Goal: Use online tool/utility: Utilize a website feature to perform a specific function

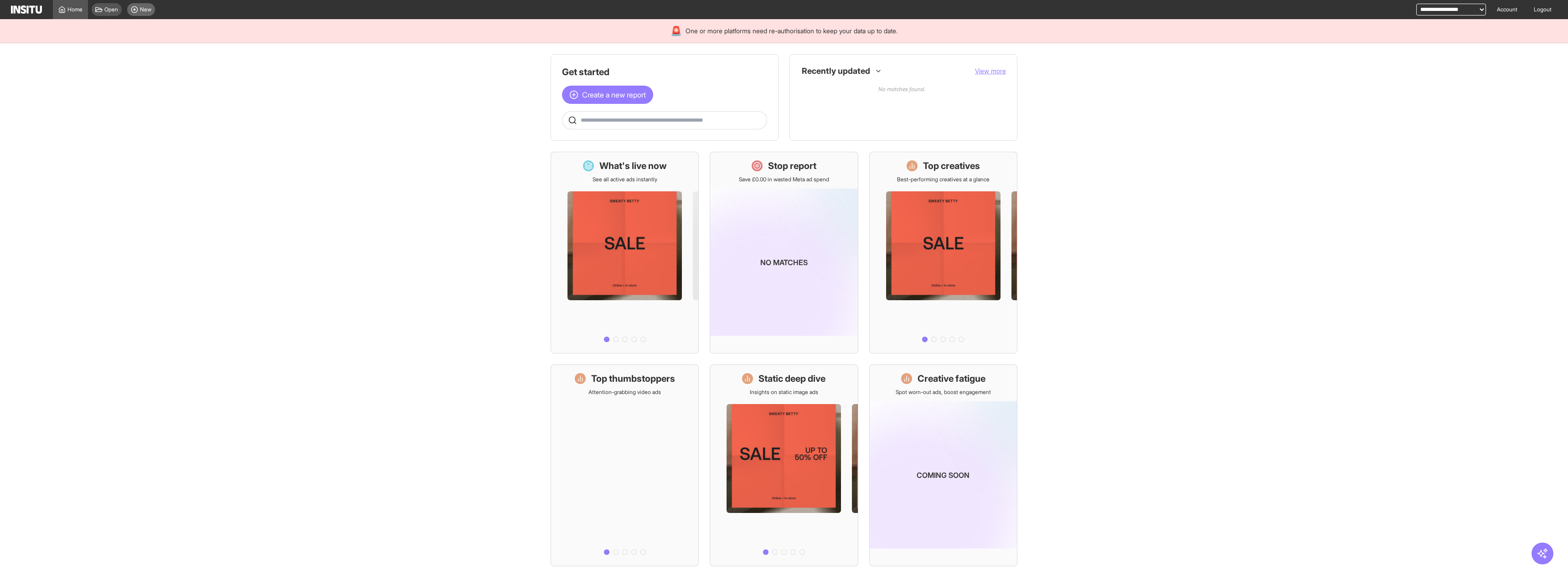
click at [141, 13] on span "New" at bounding box center [146, 9] width 12 height 8
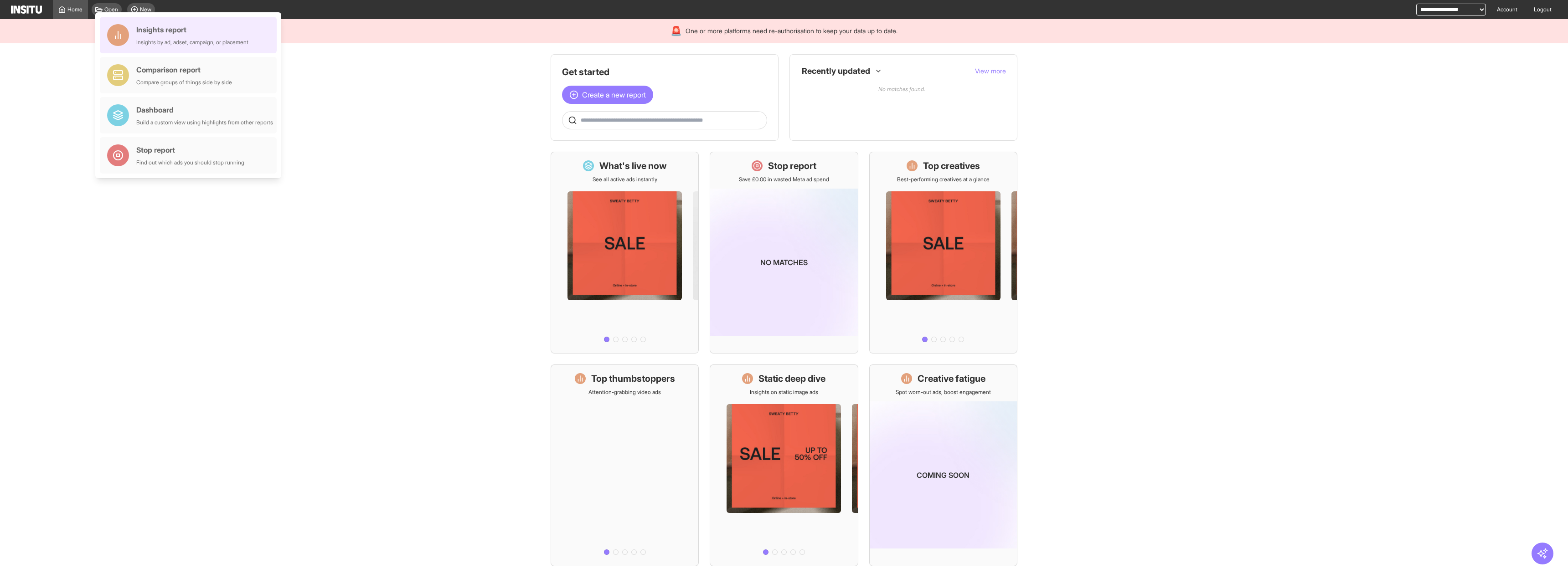
click at [150, 29] on div "Insights report" at bounding box center [192, 29] width 112 height 11
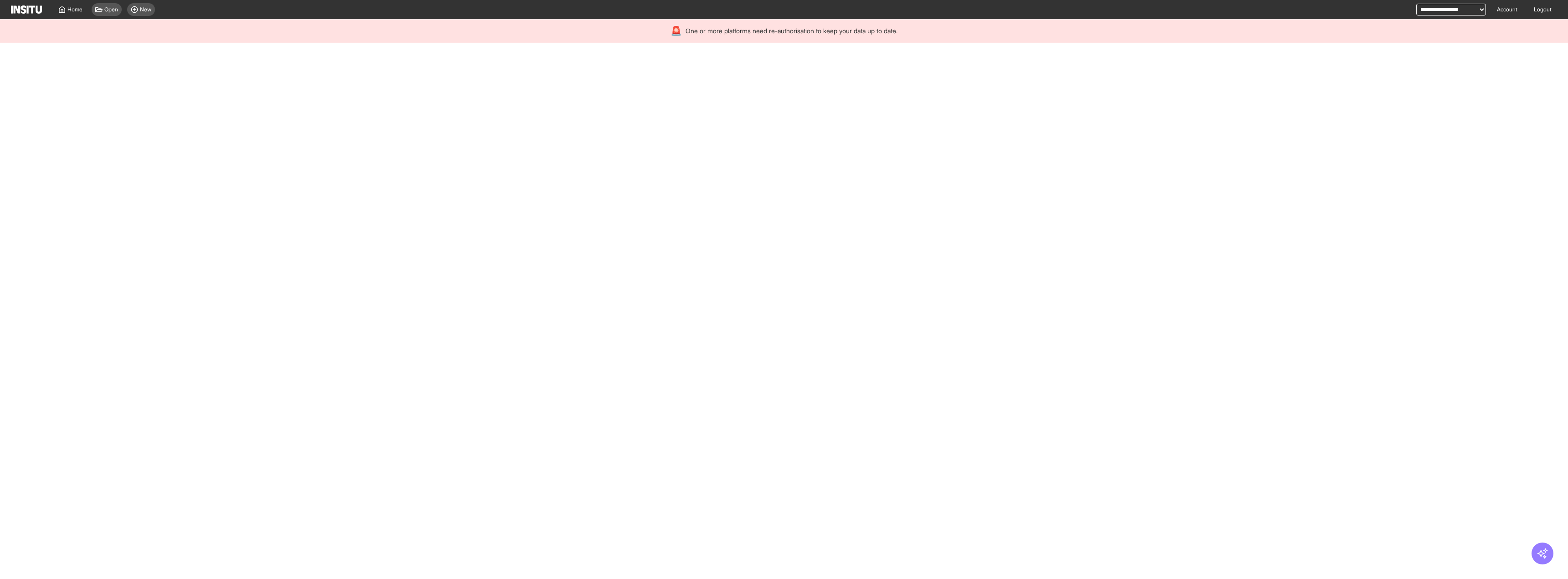
select select "**"
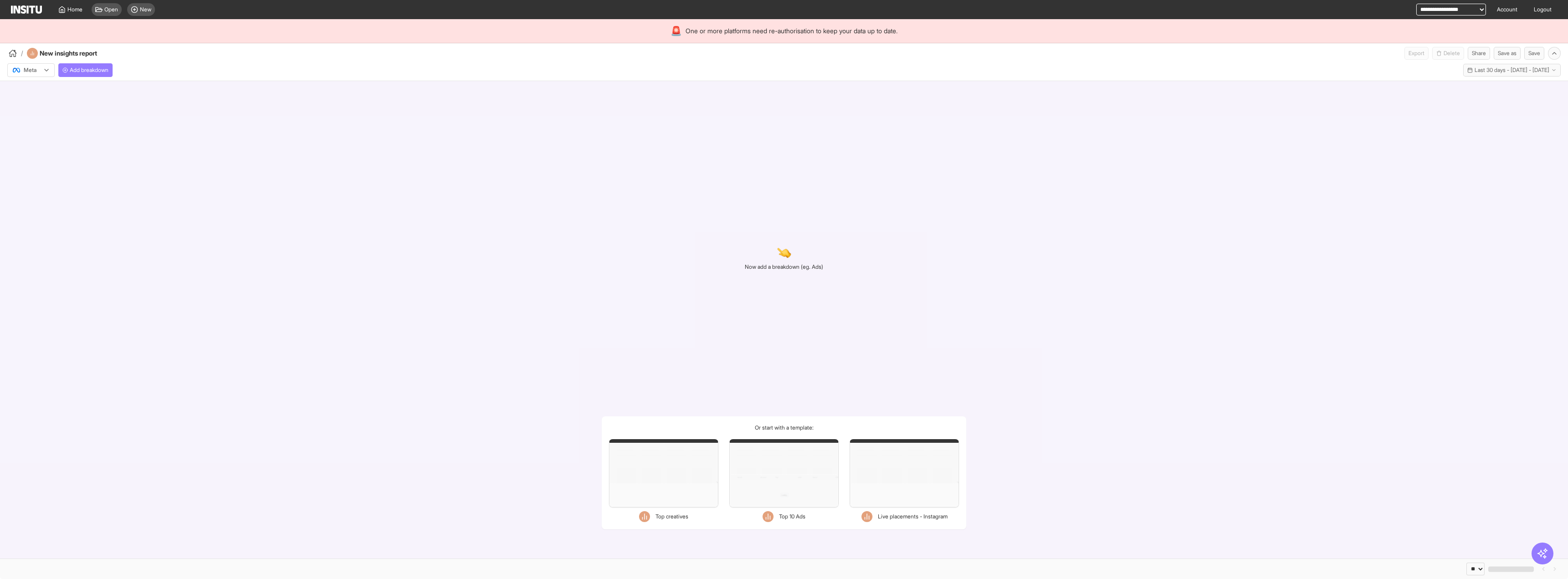
click at [115, 70] on div "Meta Add breakdown Last 30 days - [DATE] - [DATE] [DATE] - [DATE]" at bounding box center [784, 68] width 1568 height 18
click at [108, 69] on span "Add breakdown" at bounding box center [89, 70] width 39 height 8
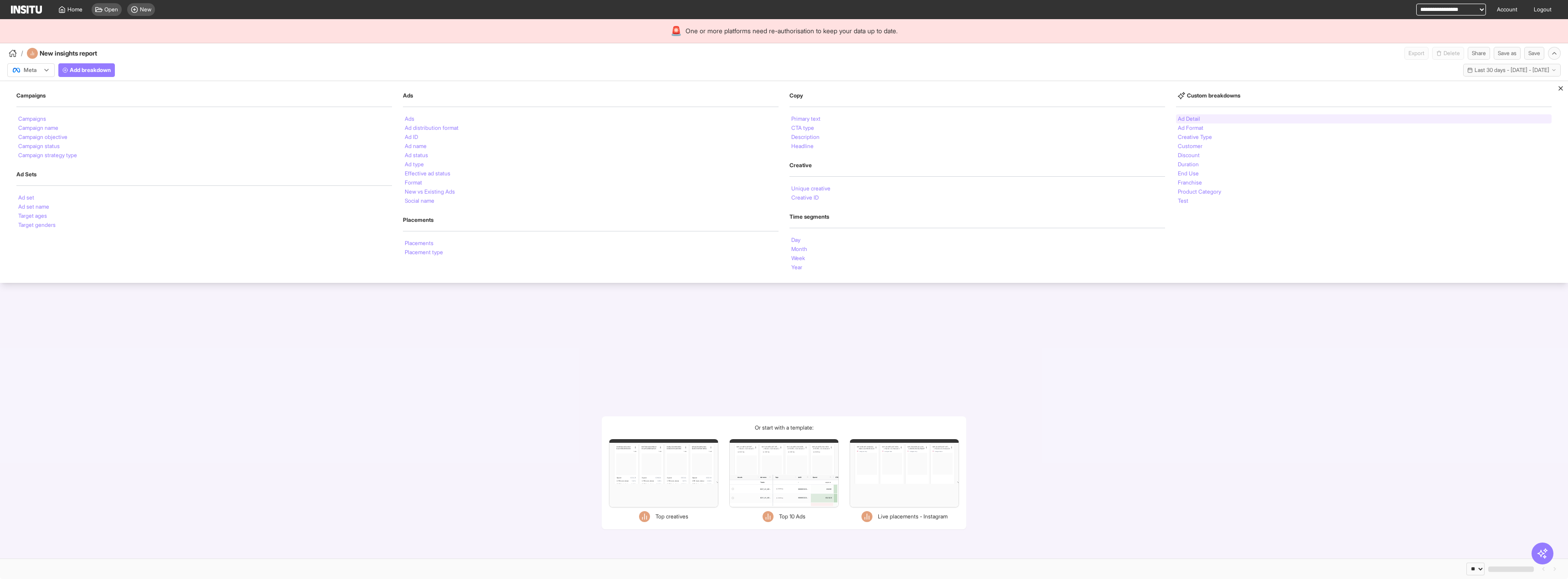
click at [1208, 119] on div "Ad Detail" at bounding box center [1364, 118] width 376 height 9
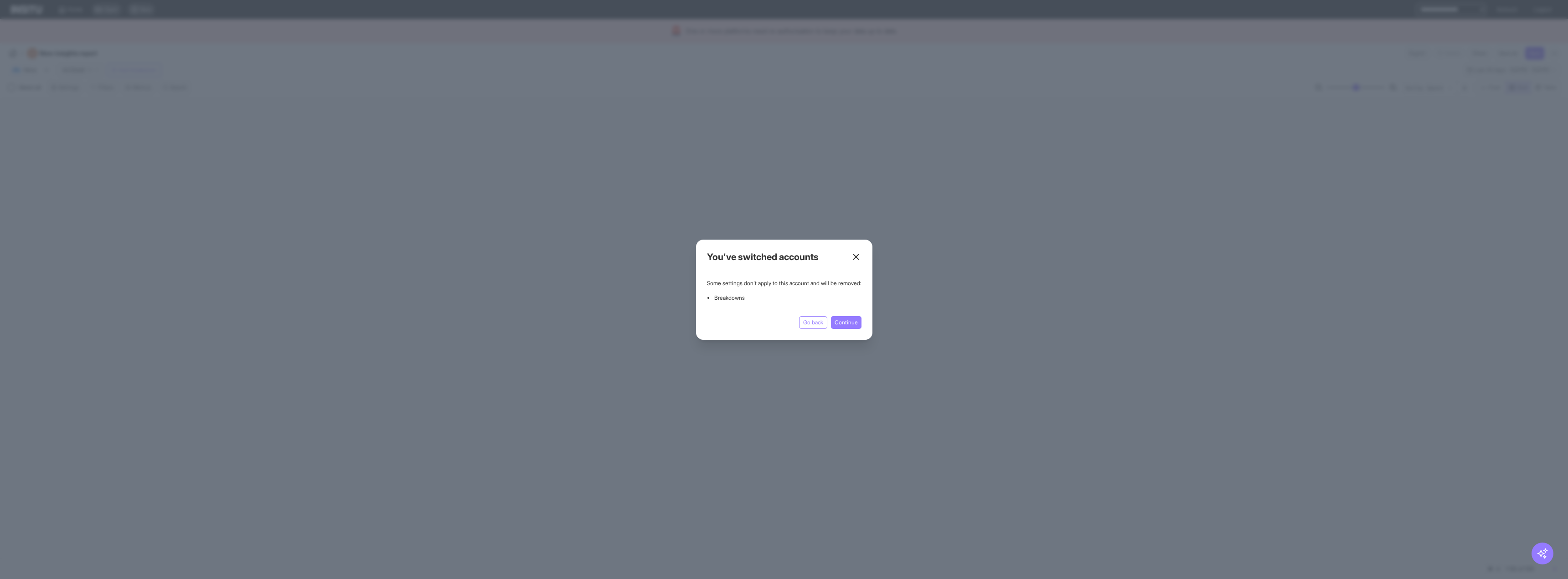
click at [862, 253] on icon at bounding box center [856, 257] width 11 height 11
select select "**"
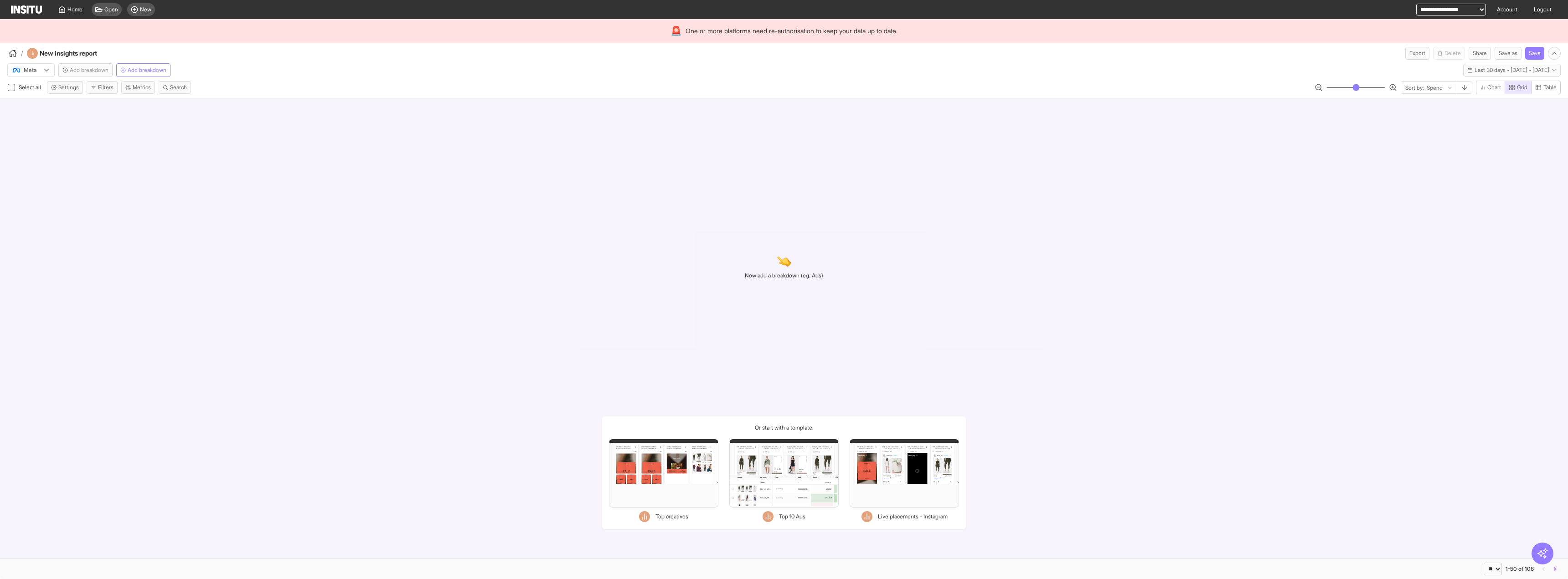
click at [293, 45] on div "/ New insights report Export Delete Share Save as Save" at bounding box center [784, 52] width 1568 height 17
click at [154, 71] on span "Add breakdown" at bounding box center [147, 70] width 39 height 8
click at [315, 161] on div "Now add a breakdown (eg. Ads) Or start with a template: Filters Format Static V…" at bounding box center [784, 328] width 1568 height 461
click at [92, 72] on span "Add breakdown" at bounding box center [89, 70] width 39 height 8
click at [445, 282] on div "Now add a breakdown (eg. Ads) Or start with a template: Filters Format Static V…" at bounding box center [784, 328] width 1568 height 461
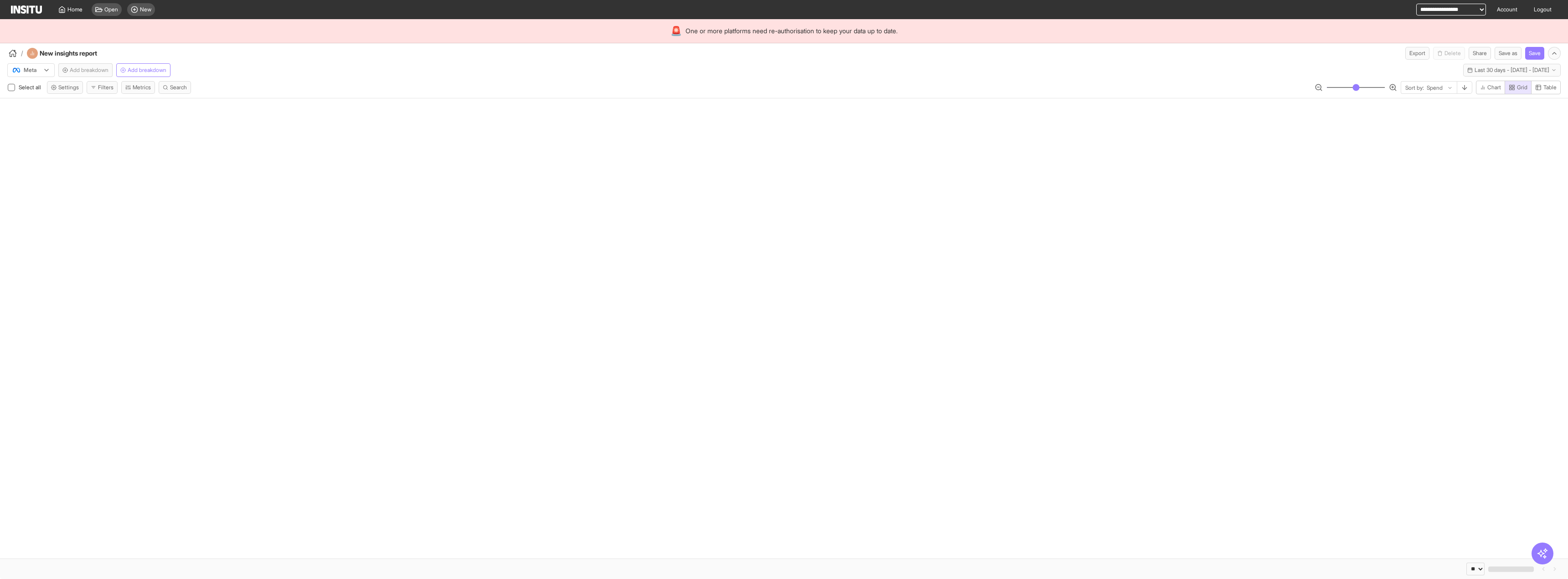
select select "**"
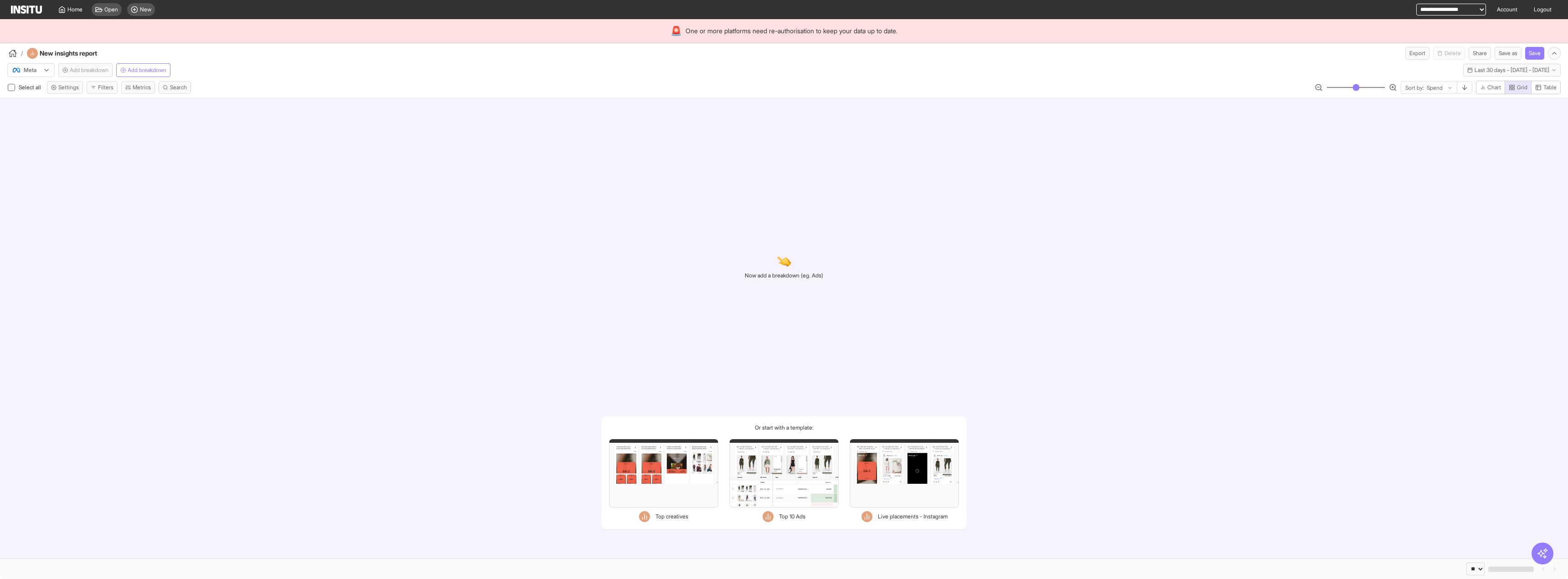
click at [93, 71] on span "Add breakdown" at bounding box center [89, 70] width 39 height 8
click at [18, 55] on div "button" at bounding box center [13, 53] width 11 height 11
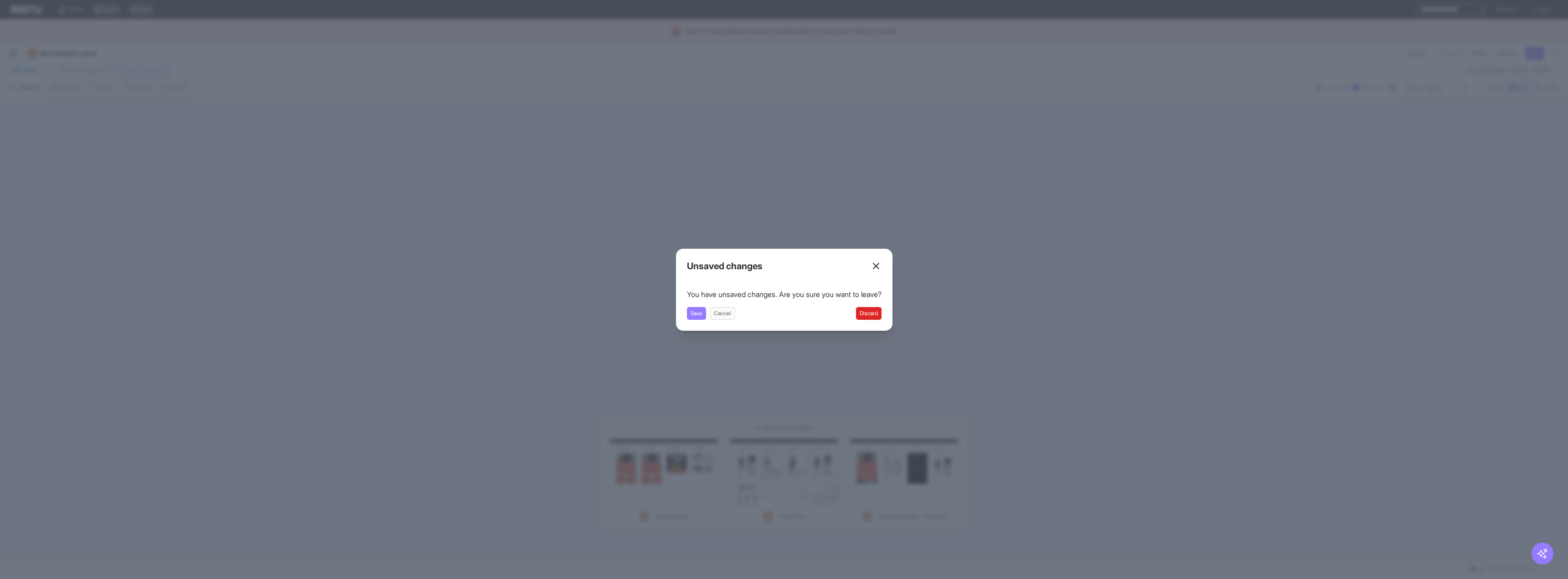
click at [869, 311] on button "Discard" at bounding box center [868, 313] width 25 height 13
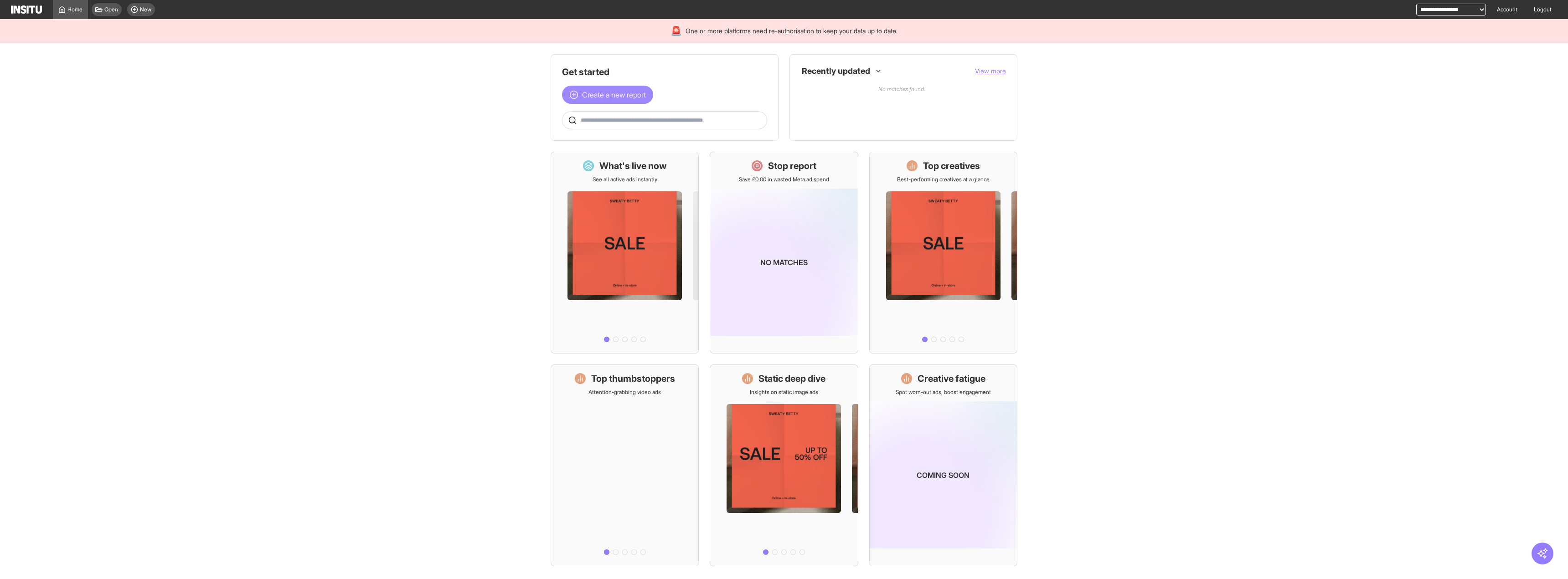
click at [647, 95] on button "Create a new report" at bounding box center [607, 95] width 91 height 18
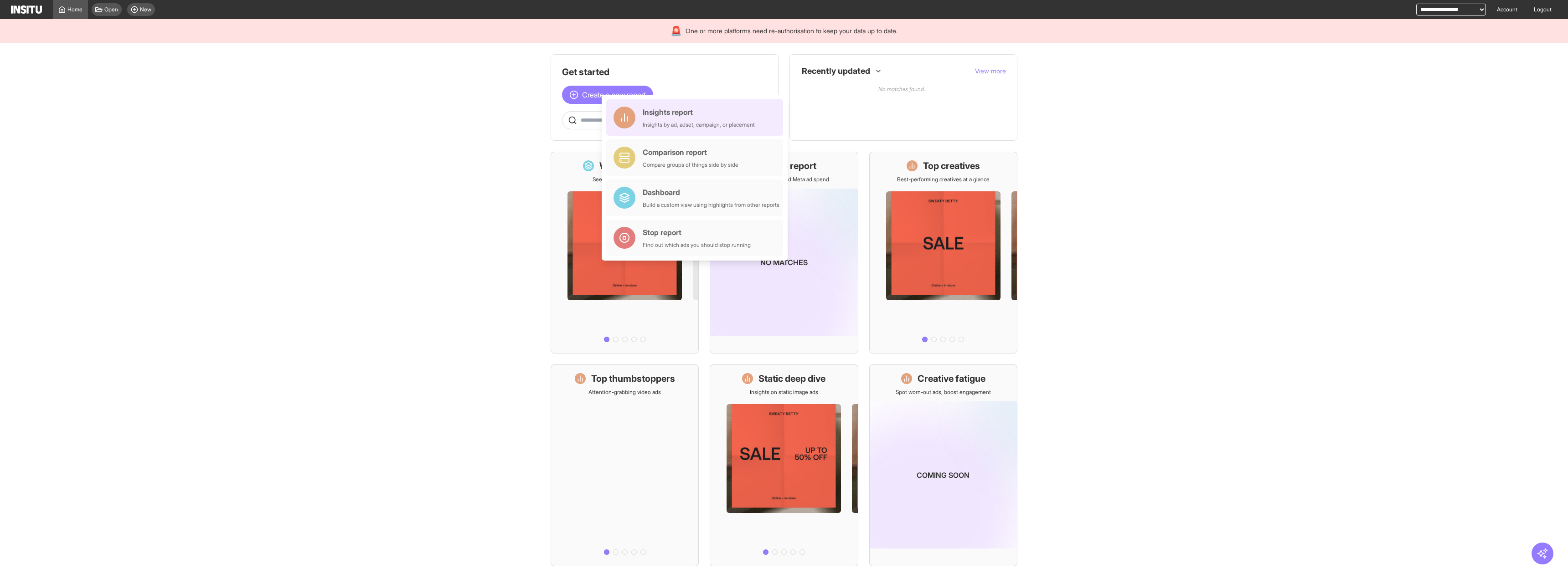
click at [674, 123] on div "Insights by ad, adset, campaign, or placement" at bounding box center [699, 125] width 112 height 8
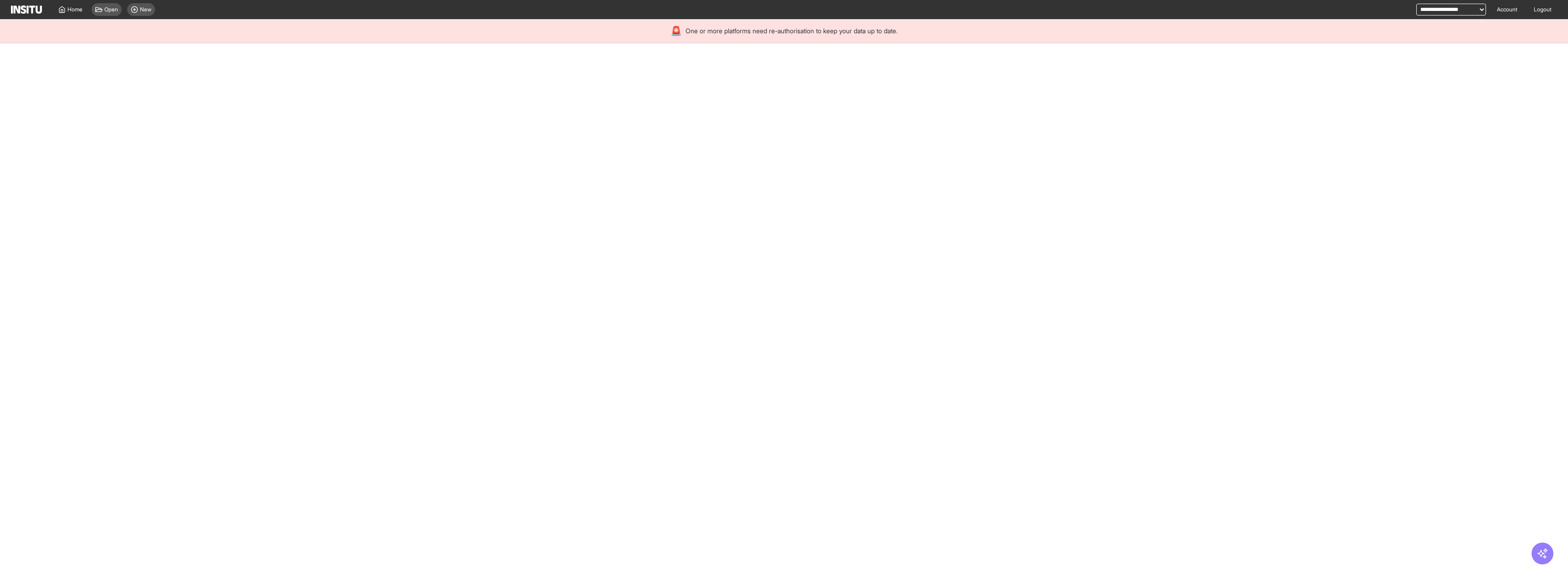
select select "**"
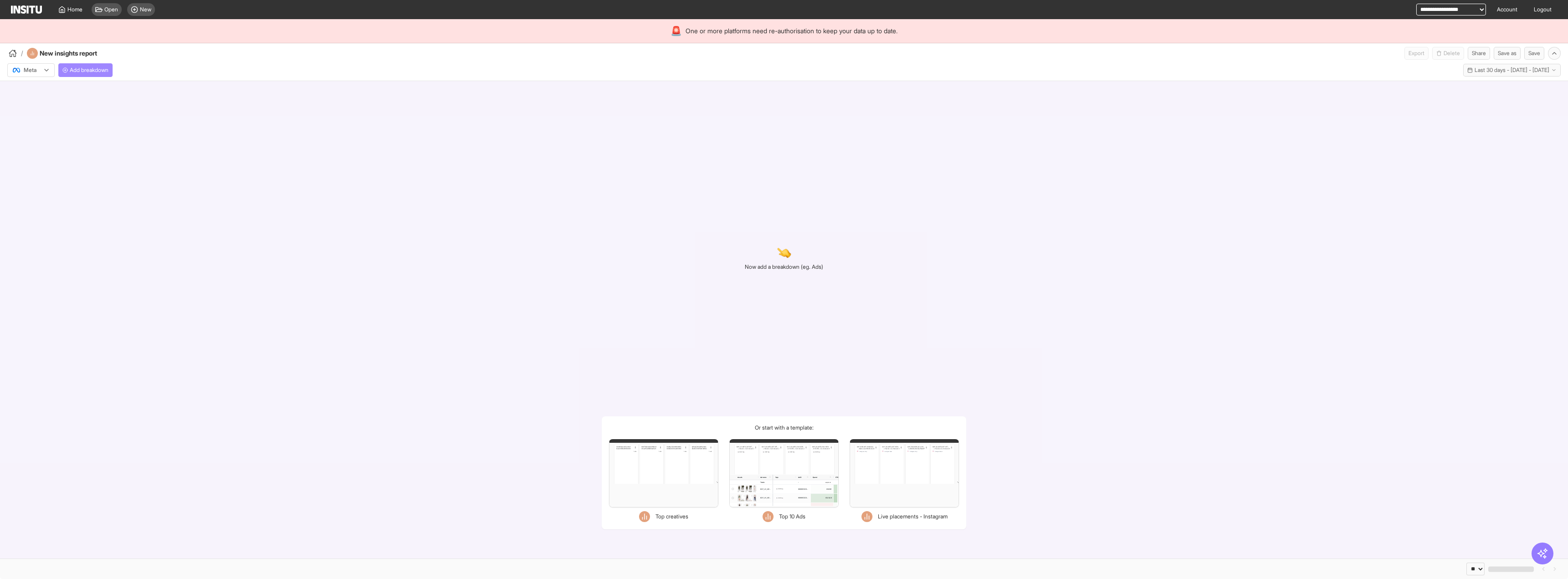
click at [91, 68] on span "Add breakdown" at bounding box center [89, 70] width 39 height 8
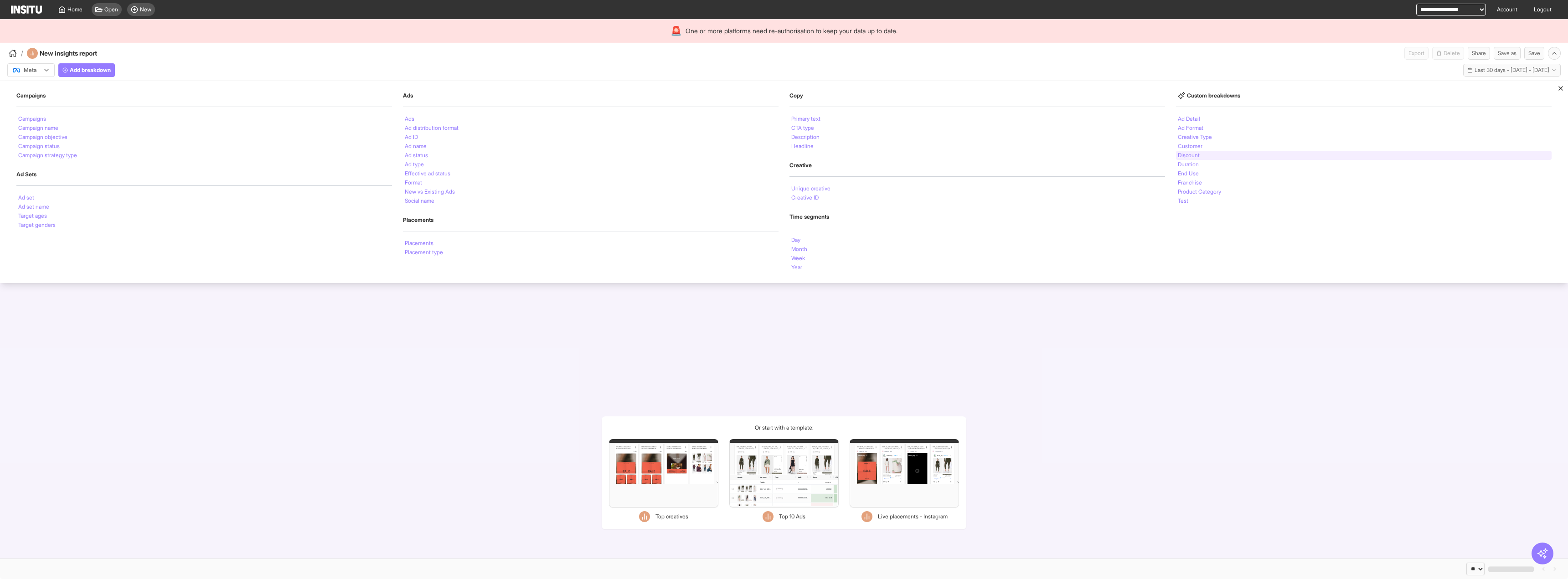
click at [1223, 154] on div "Discount" at bounding box center [1364, 155] width 376 height 9
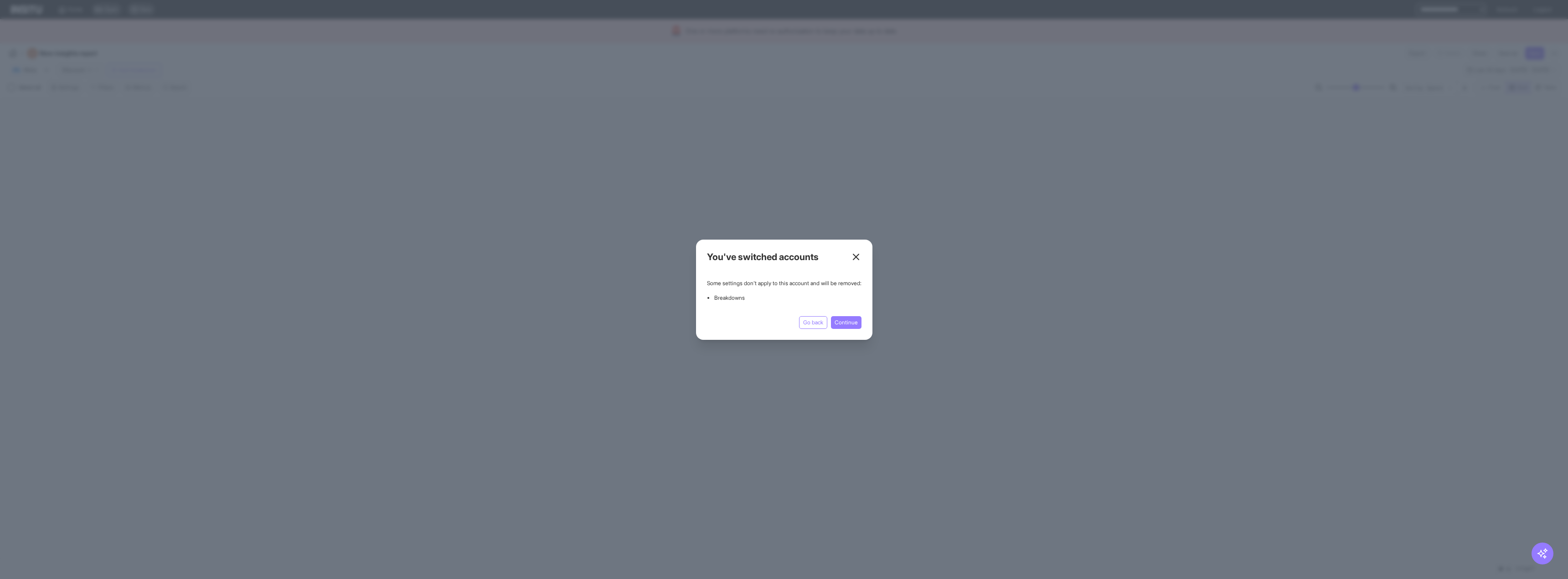
click at [862, 254] on icon at bounding box center [856, 257] width 11 height 11
select select "**"
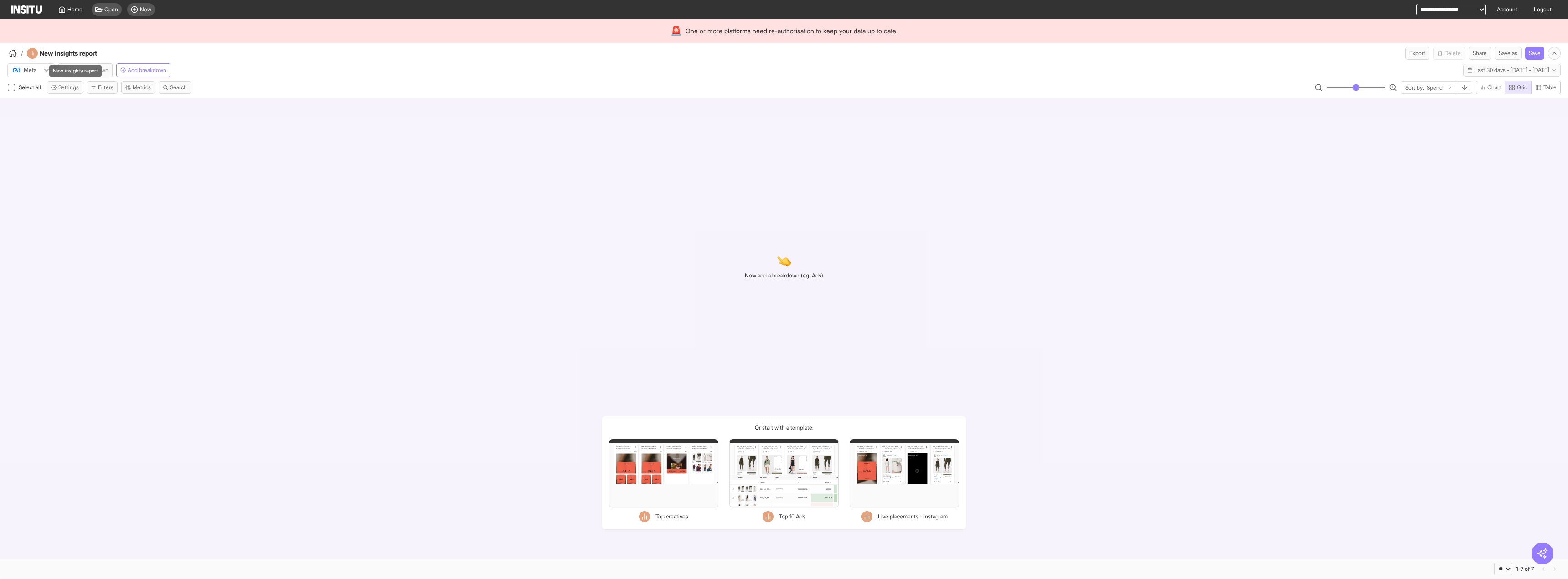
click at [92, 76] on div "New insights report" at bounding box center [76, 71] width 52 height 12
click at [102, 67] on div "New insights report" at bounding box center [76, 68] width 55 height 18
click at [136, 72] on span "Add breakdown" at bounding box center [147, 70] width 39 height 8
click at [97, 68] on span "Add breakdown" at bounding box center [89, 70] width 39 height 8
click at [97, 68] on span "Add breakdown" at bounding box center [90, 70] width 41 height 8
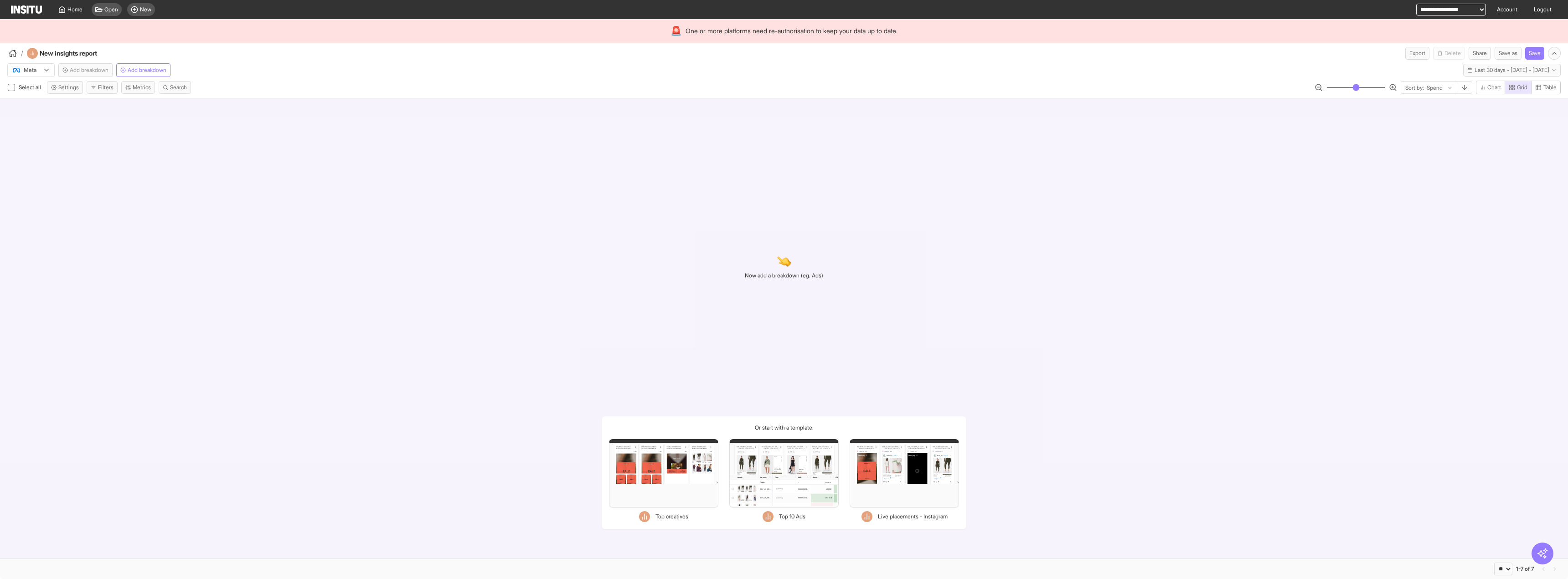
click at [34, 68] on div at bounding box center [24, 70] width 25 height 9
click at [38, 53] on div "New insights report" at bounding box center [32, 53] width 11 height 11
click at [13, 52] on icon "button" at bounding box center [13, 54] width 8 height 8
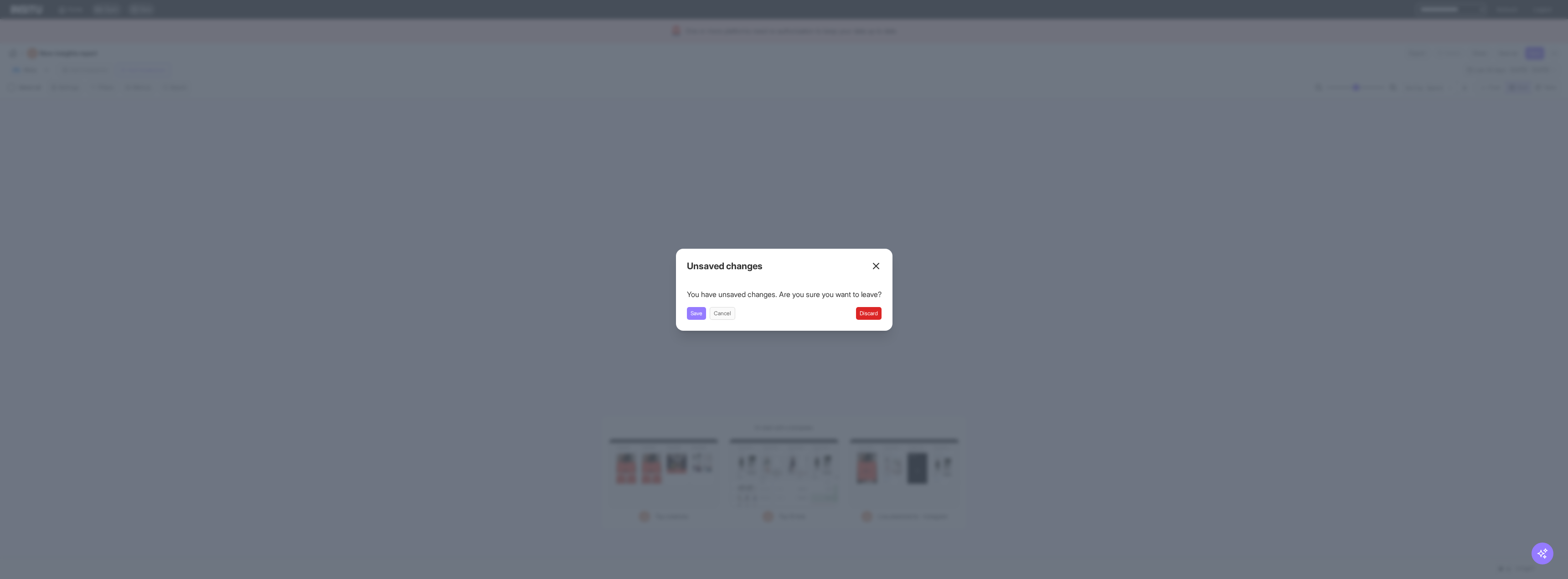
click at [875, 315] on button "Discard" at bounding box center [868, 313] width 25 height 13
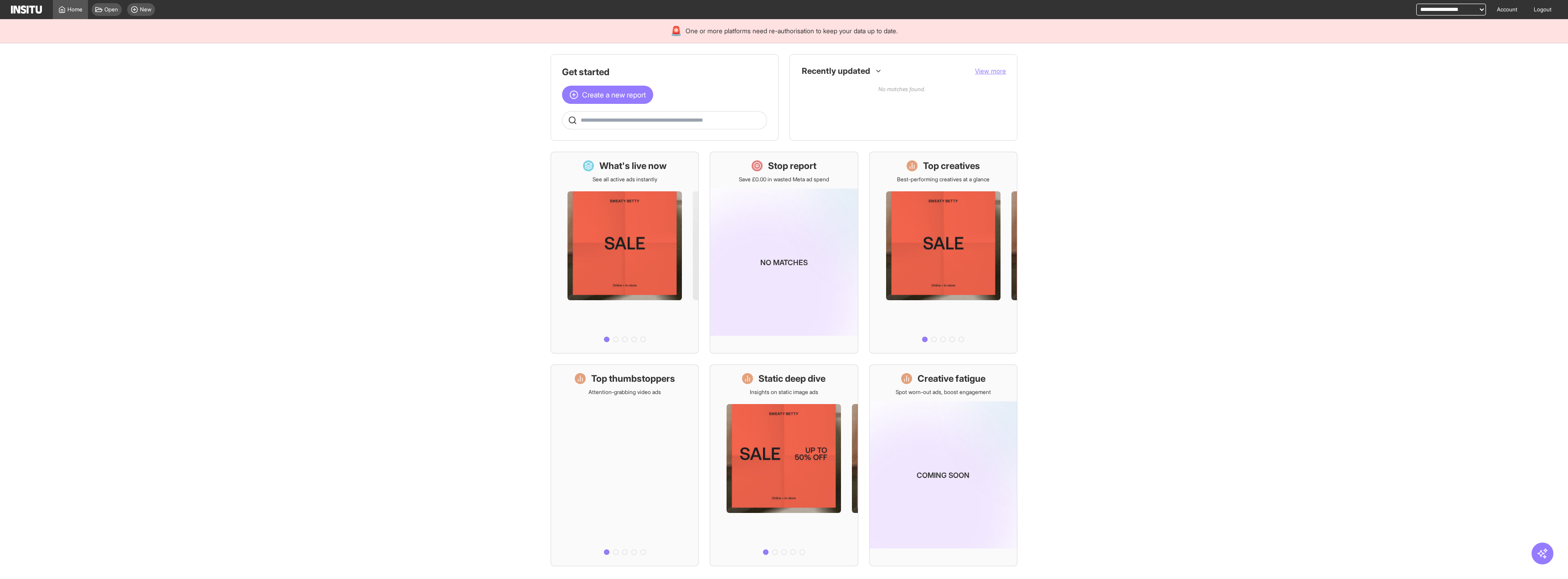
click at [440, 167] on main "Get started Create a new report Ask questions like: Which campaigns had the hig…" at bounding box center [784, 311] width 1568 height 536
click at [134, 13] on div "New" at bounding box center [141, 9] width 28 height 13
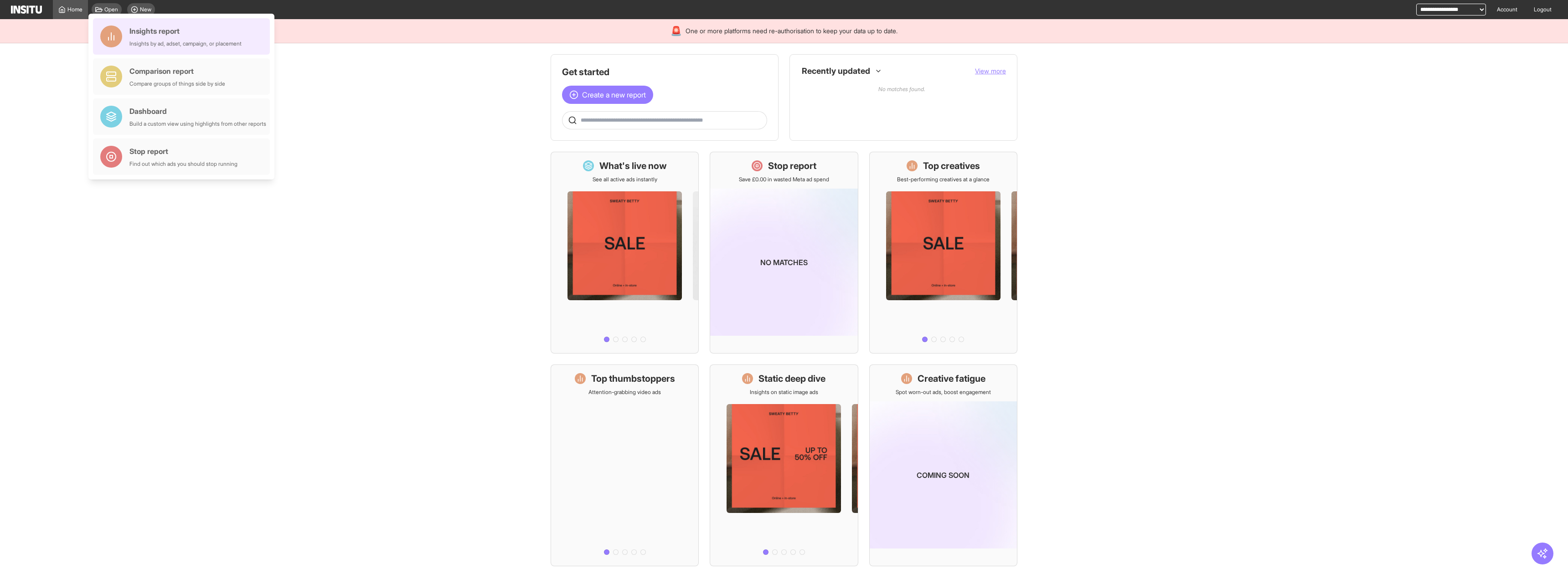
click at [173, 34] on div "Insights report" at bounding box center [185, 30] width 112 height 11
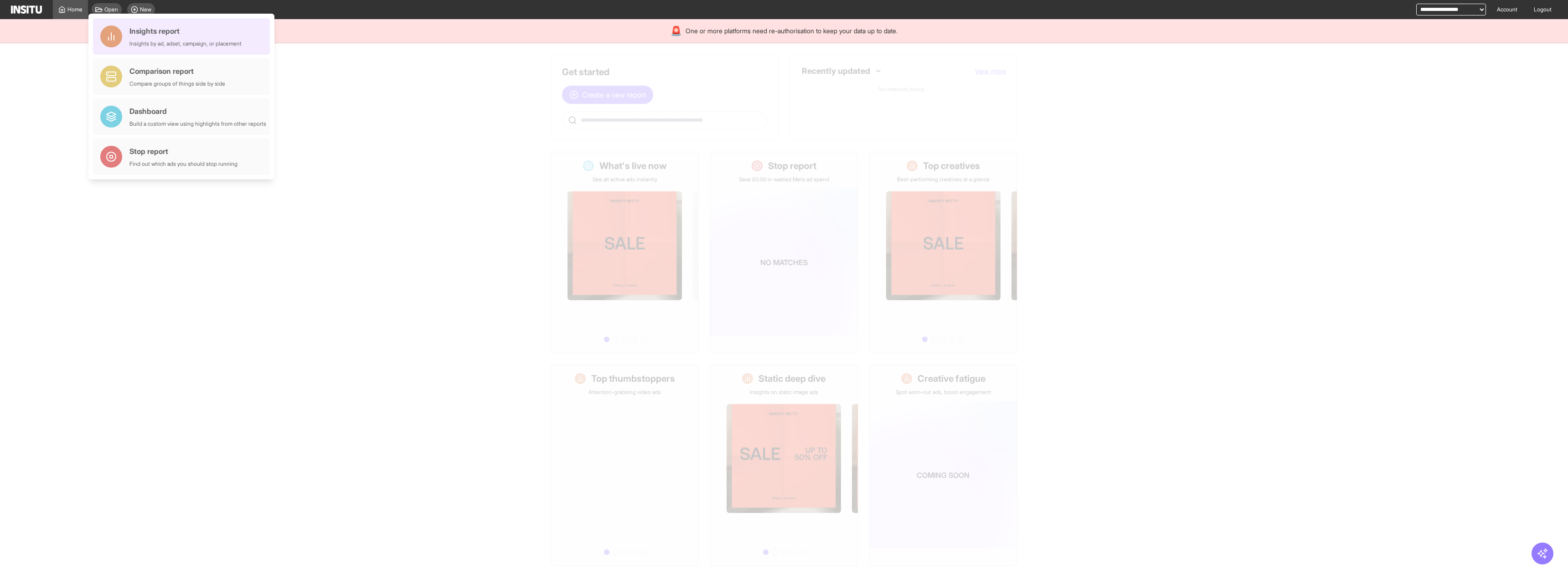
select select "**"
